Goal: Task Accomplishment & Management: Complete application form

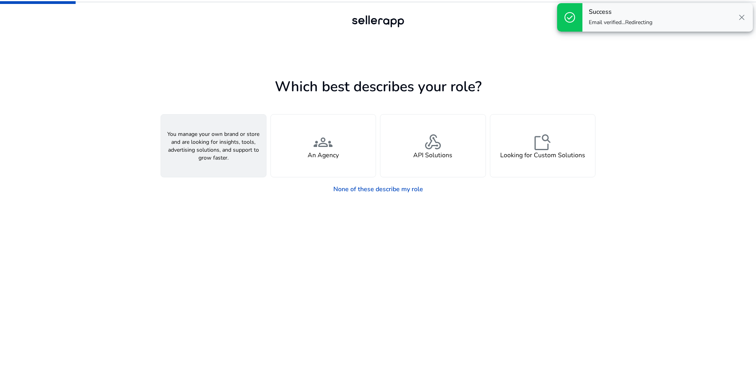
click at [203, 141] on div "person A Seller" at bounding box center [213, 146] width 105 height 62
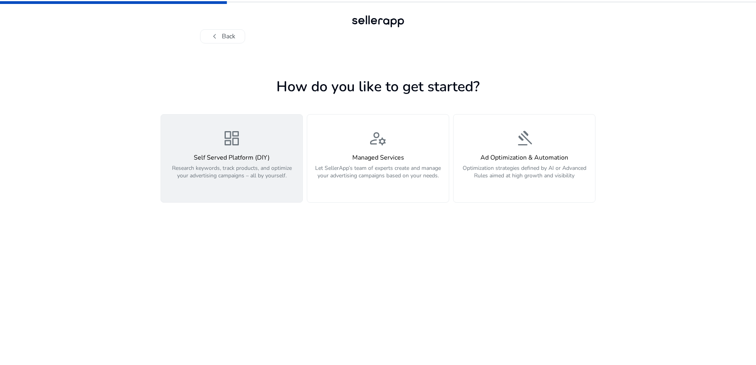
click at [263, 174] on p "Research keywords, track products, and optimize your advertising campaigns – al…" at bounding box center [232, 176] width 132 height 24
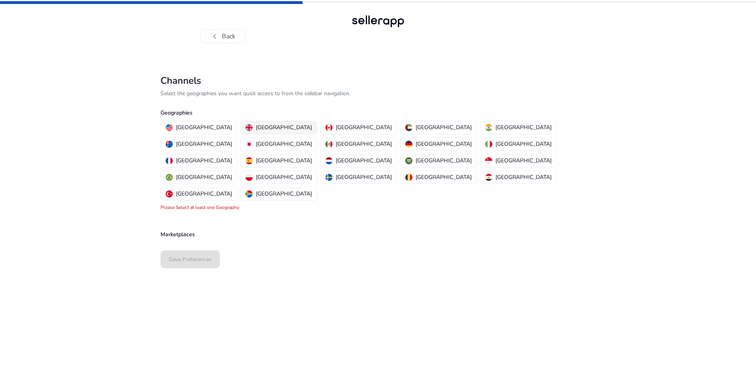
click at [256, 130] on p "[GEOGRAPHIC_DATA]" at bounding box center [284, 127] width 56 height 8
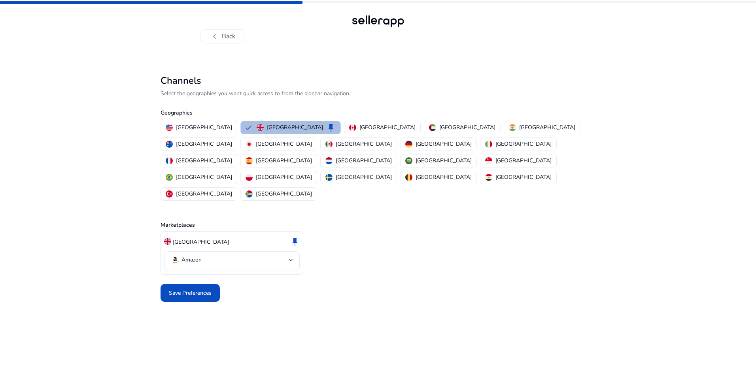
click at [246, 255] on mat-select-trigger "Amazon" at bounding box center [229, 259] width 118 height 9
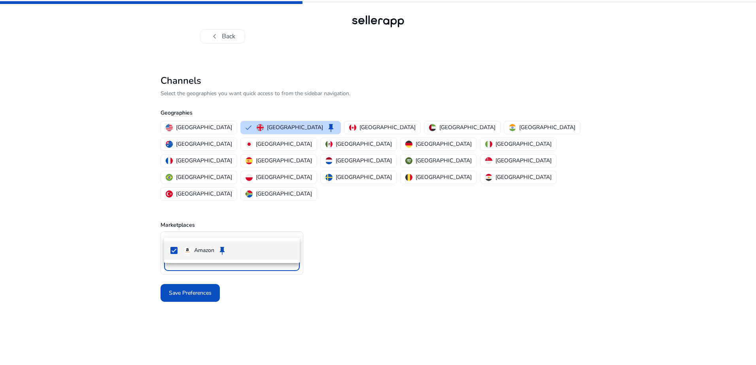
click at [246, 227] on div at bounding box center [378, 182] width 756 height 365
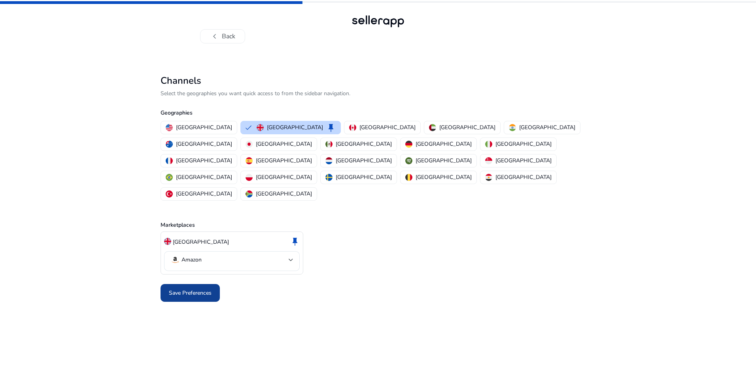
click at [205, 289] on span "Save Preferences" at bounding box center [190, 293] width 43 height 8
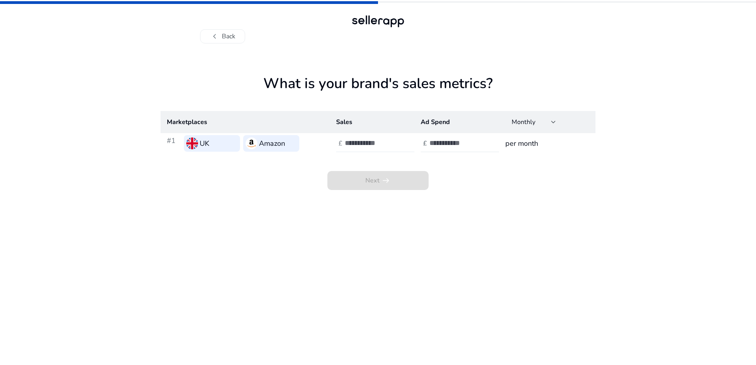
click at [376, 147] on input "number" at bounding box center [371, 143] width 53 height 9
type input "*****"
click at [441, 142] on input "number" at bounding box center [455, 143] width 53 height 9
type input "****"
click at [416, 183] on span at bounding box center [377, 180] width 101 height 19
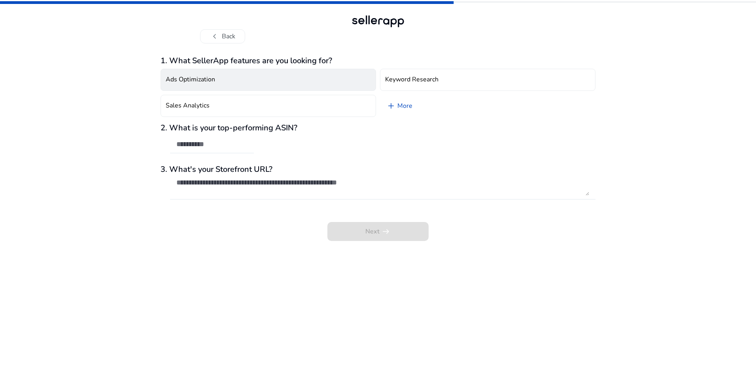
click at [240, 81] on button "Ads Optimization" at bounding box center [268, 80] width 215 height 22
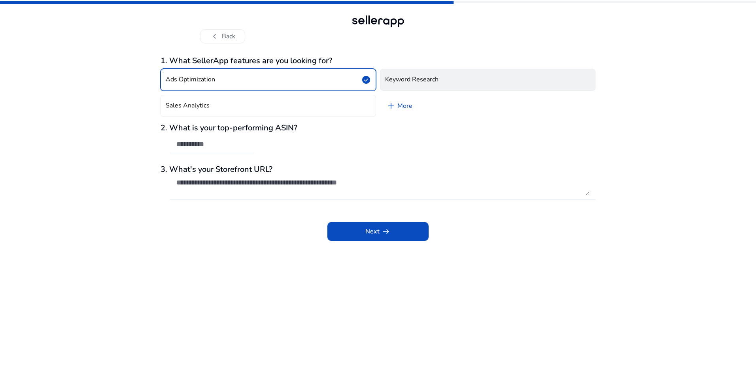
click at [425, 74] on button "Keyword Research" at bounding box center [487, 80] width 215 height 22
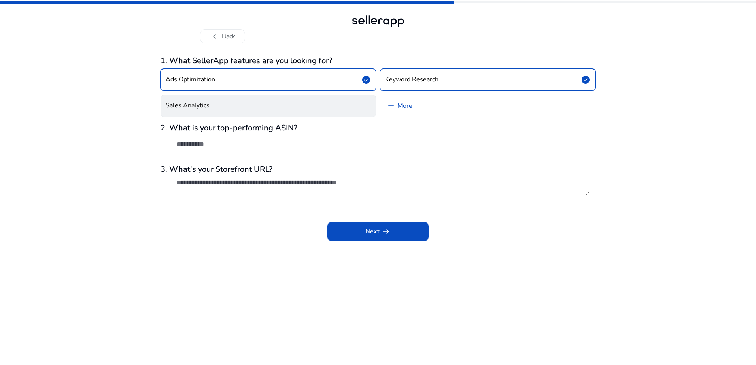
click at [309, 106] on button "Sales Analytics" at bounding box center [268, 106] width 215 height 22
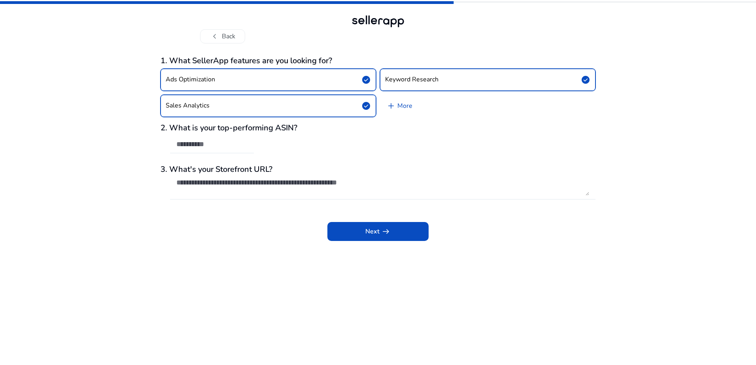
click at [380, 21] on div at bounding box center [378, 21] width 57 height 16
click at [369, 235] on span "Next arrow_right_alt" at bounding box center [377, 231] width 25 height 9
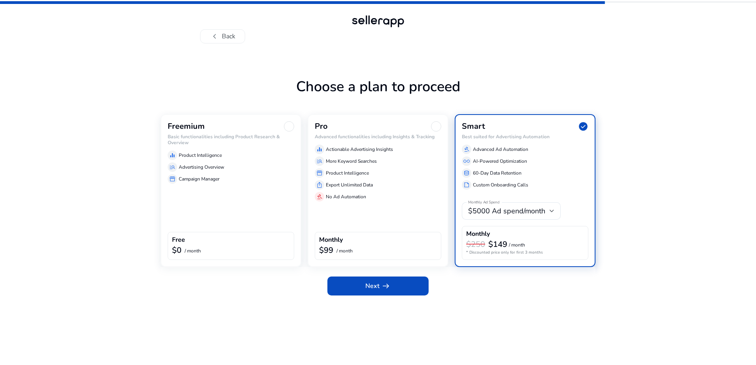
click at [230, 128] on div "Freemium" at bounding box center [231, 126] width 127 height 10
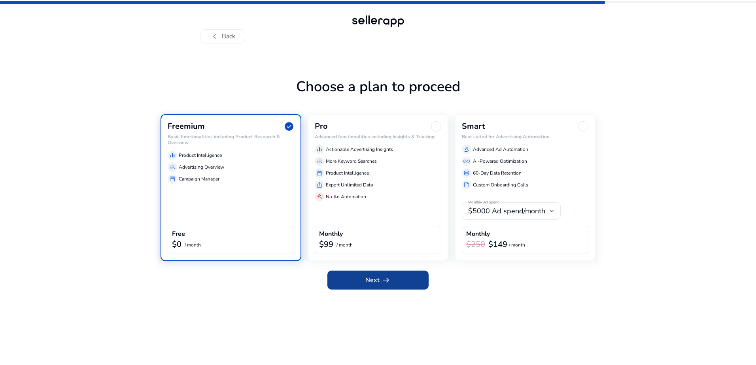
click at [366, 282] on span "Next arrow_right_alt" at bounding box center [377, 280] width 25 height 9
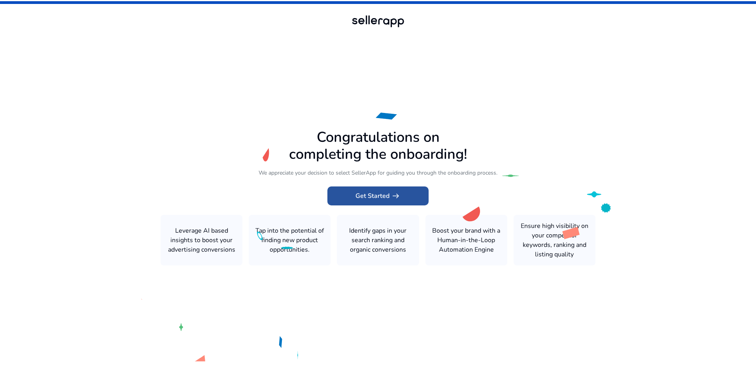
click at [401, 200] on span at bounding box center [377, 196] width 101 height 19
